Goal: Information Seeking & Learning: Learn about a topic

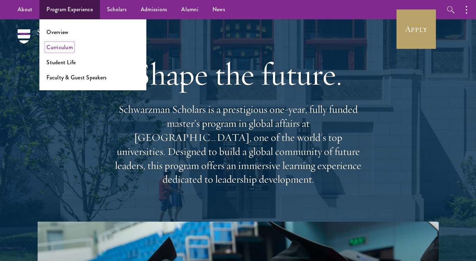
click at [62, 49] on link "Curriculum" at bounding box center [59, 47] width 26 height 8
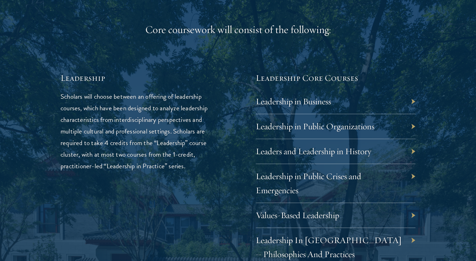
scroll to position [1111, 0]
click at [330, 121] on link "Leadership in Public Organizations" at bounding box center [320, 126] width 118 height 11
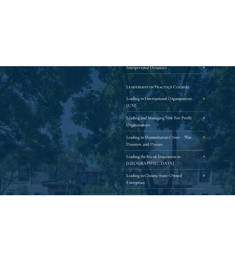
scroll to position [1438, 0]
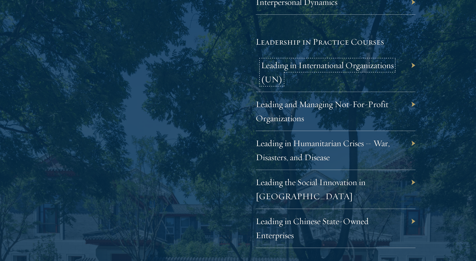
click at [339, 70] on link "Leading in International Organizations (UN)" at bounding box center [327, 72] width 133 height 25
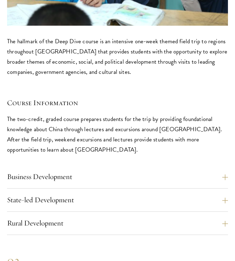
scroll to position [2840, 0]
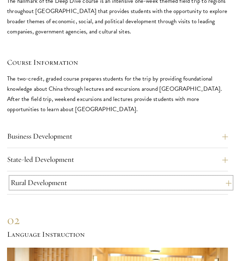
click at [84, 177] on button "Rural Development" at bounding box center [121, 183] width 220 height 12
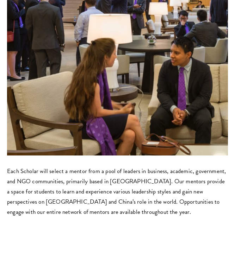
scroll to position [3752, 0]
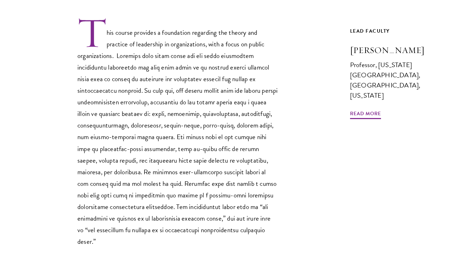
scroll to position [228, 0]
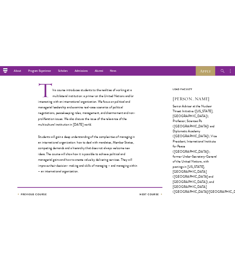
scroll to position [211, 0]
